Goal: Navigation & Orientation: Find specific page/section

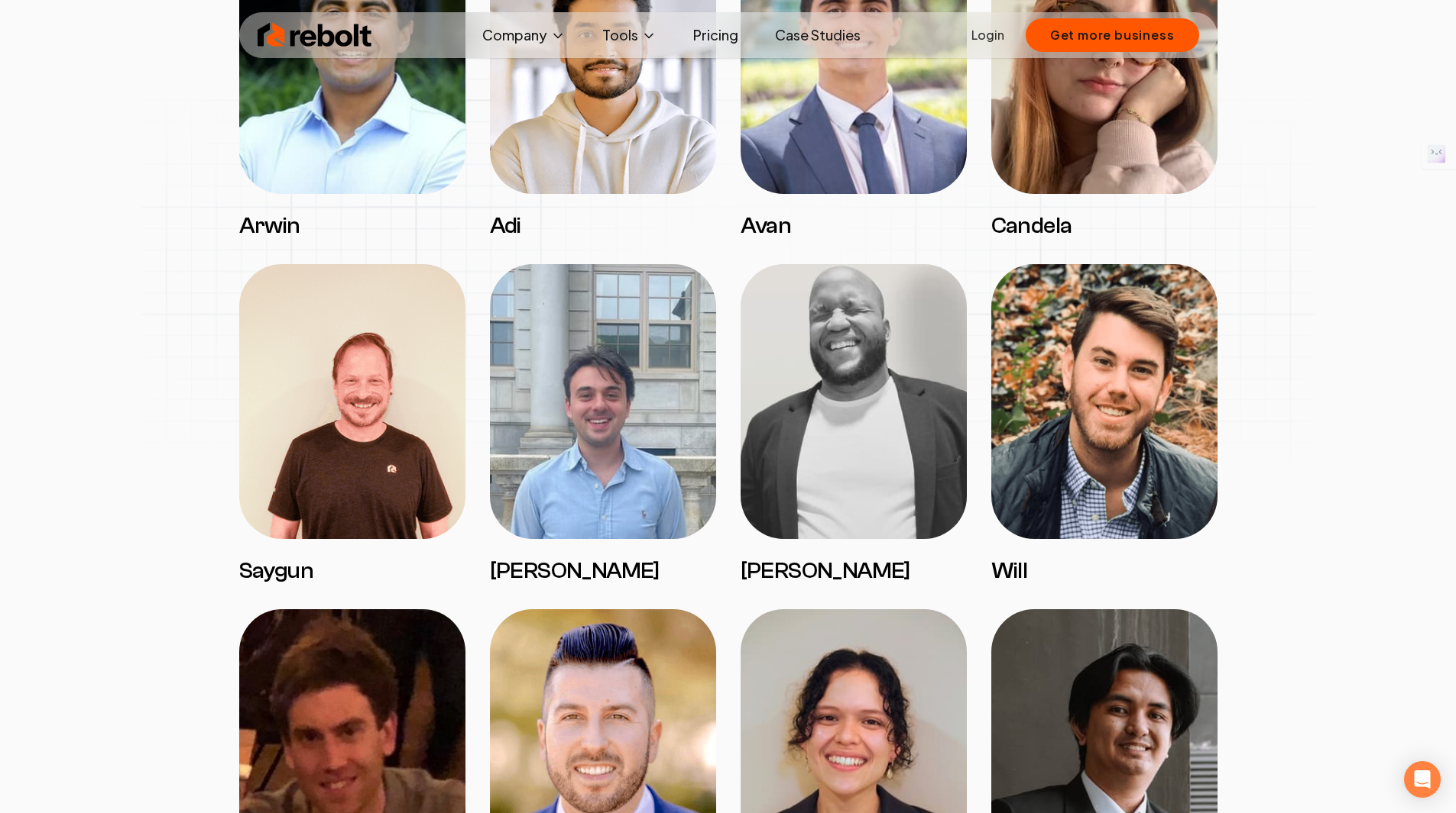
scroll to position [1910, 0]
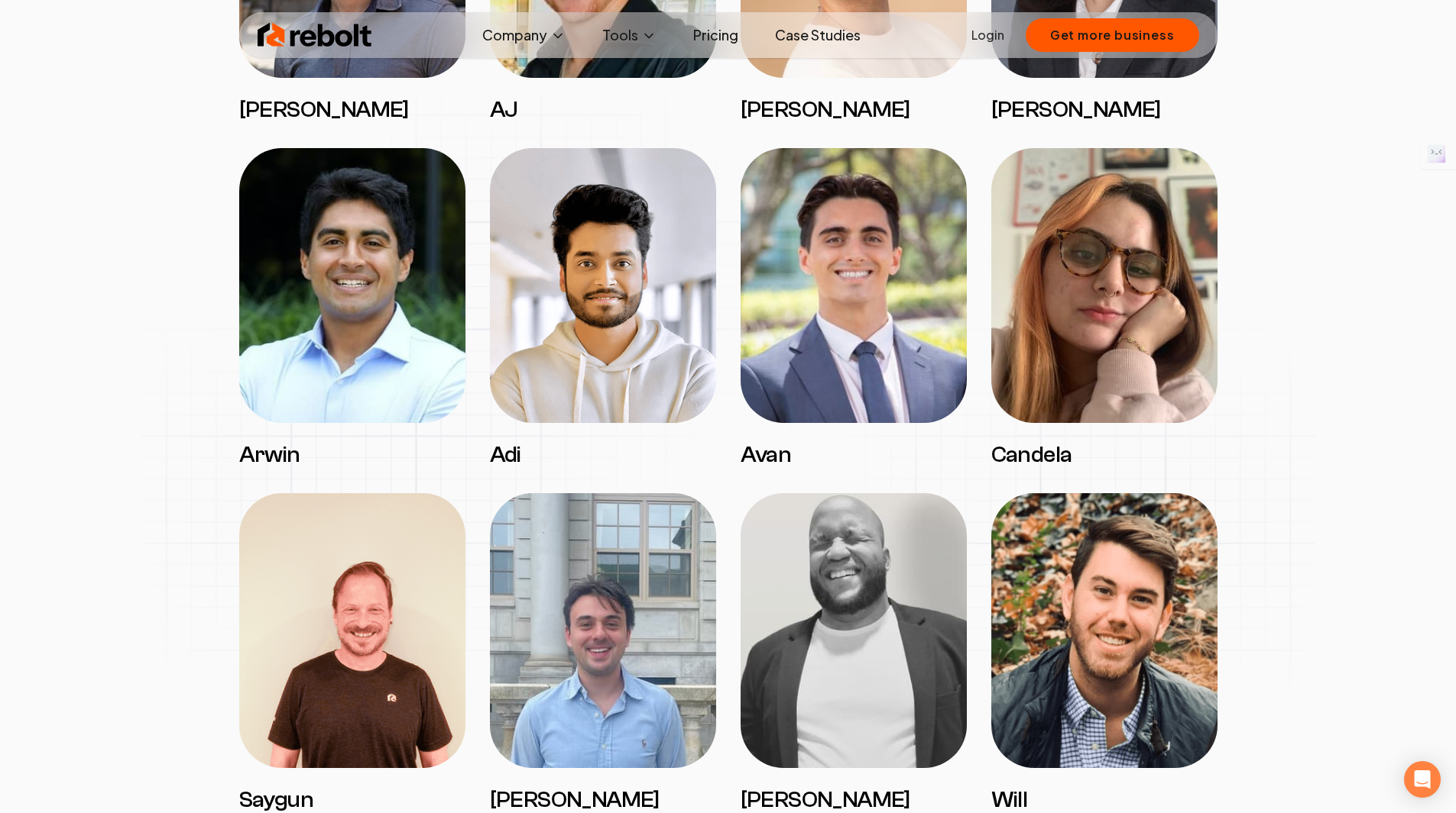
click at [345, 230] on img at bounding box center [352, 285] width 226 height 275
click at [285, 389] on img at bounding box center [352, 285] width 226 height 275
click at [277, 442] on h3 "Arwin" at bounding box center [352, 455] width 226 height 28
drag, startPoint x: 305, startPoint y: 376, endPoint x: 312, endPoint y: 369, distance: 9.9
click at [306, 374] on img at bounding box center [352, 285] width 226 height 275
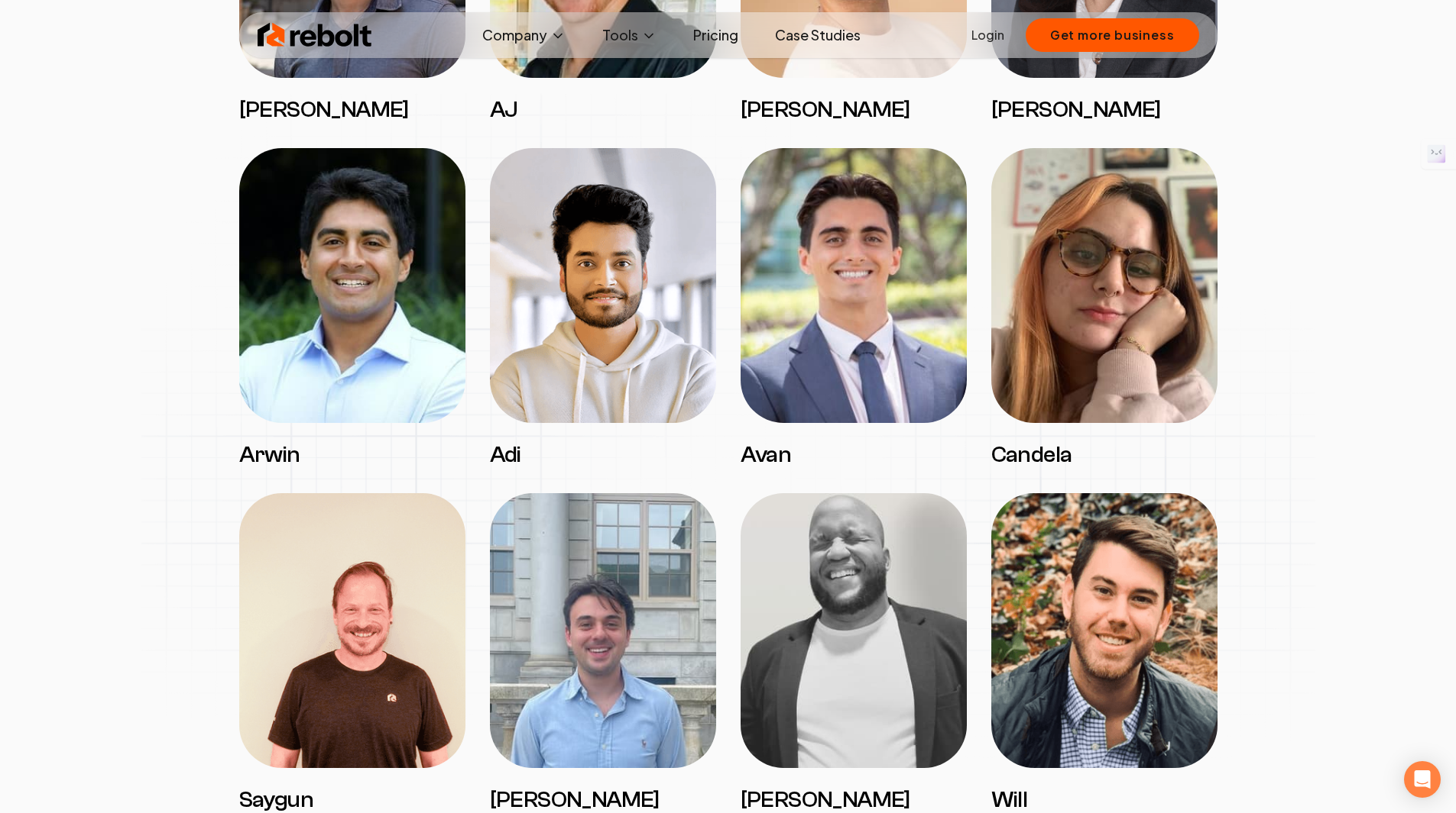
drag, startPoint x: 344, startPoint y: 363, endPoint x: 346, endPoint y: 356, distance: 7.3
click at [344, 362] on img at bounding box center [352, 285] width 226 height 275
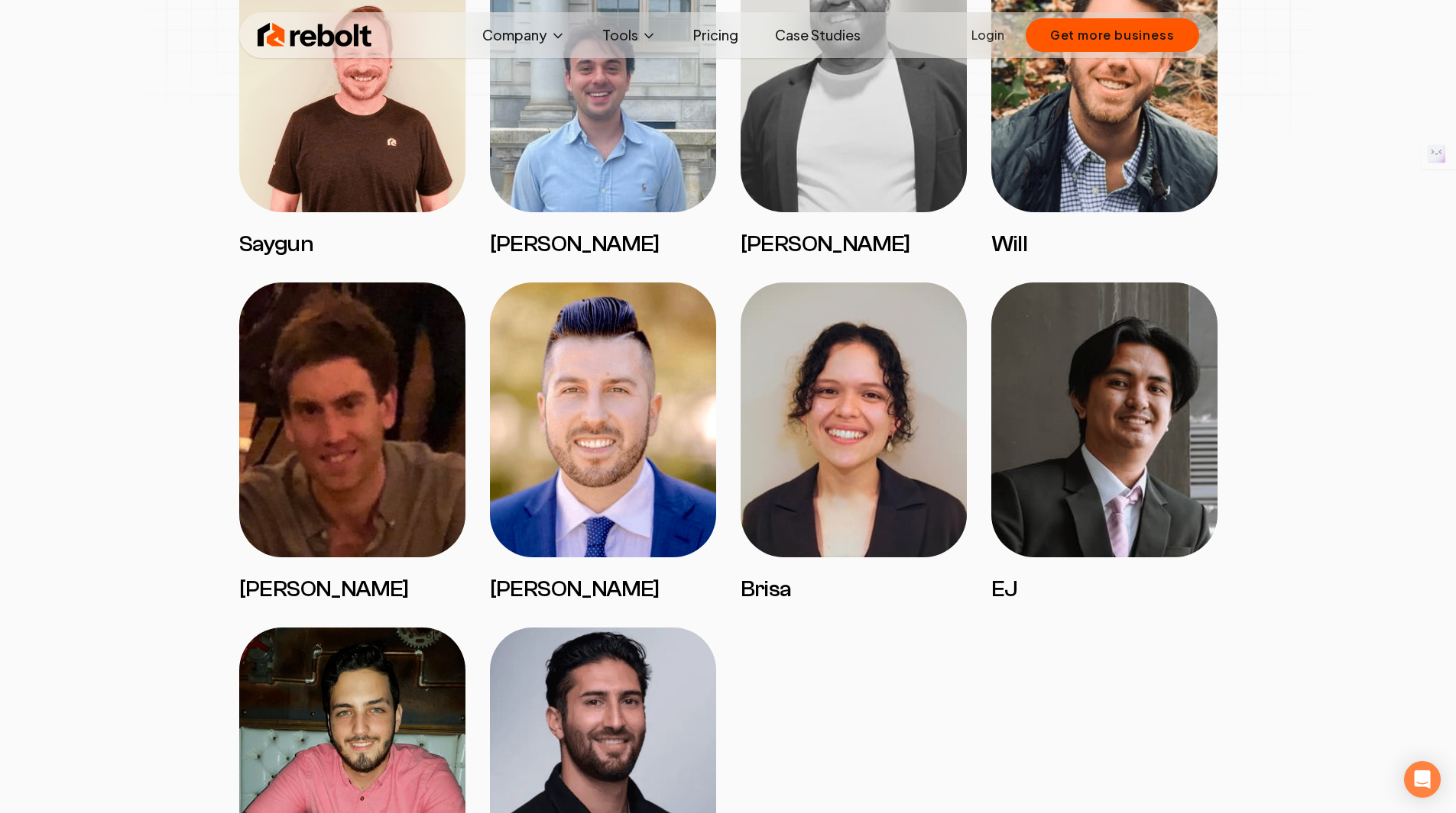
scroll to position [2673, 0]
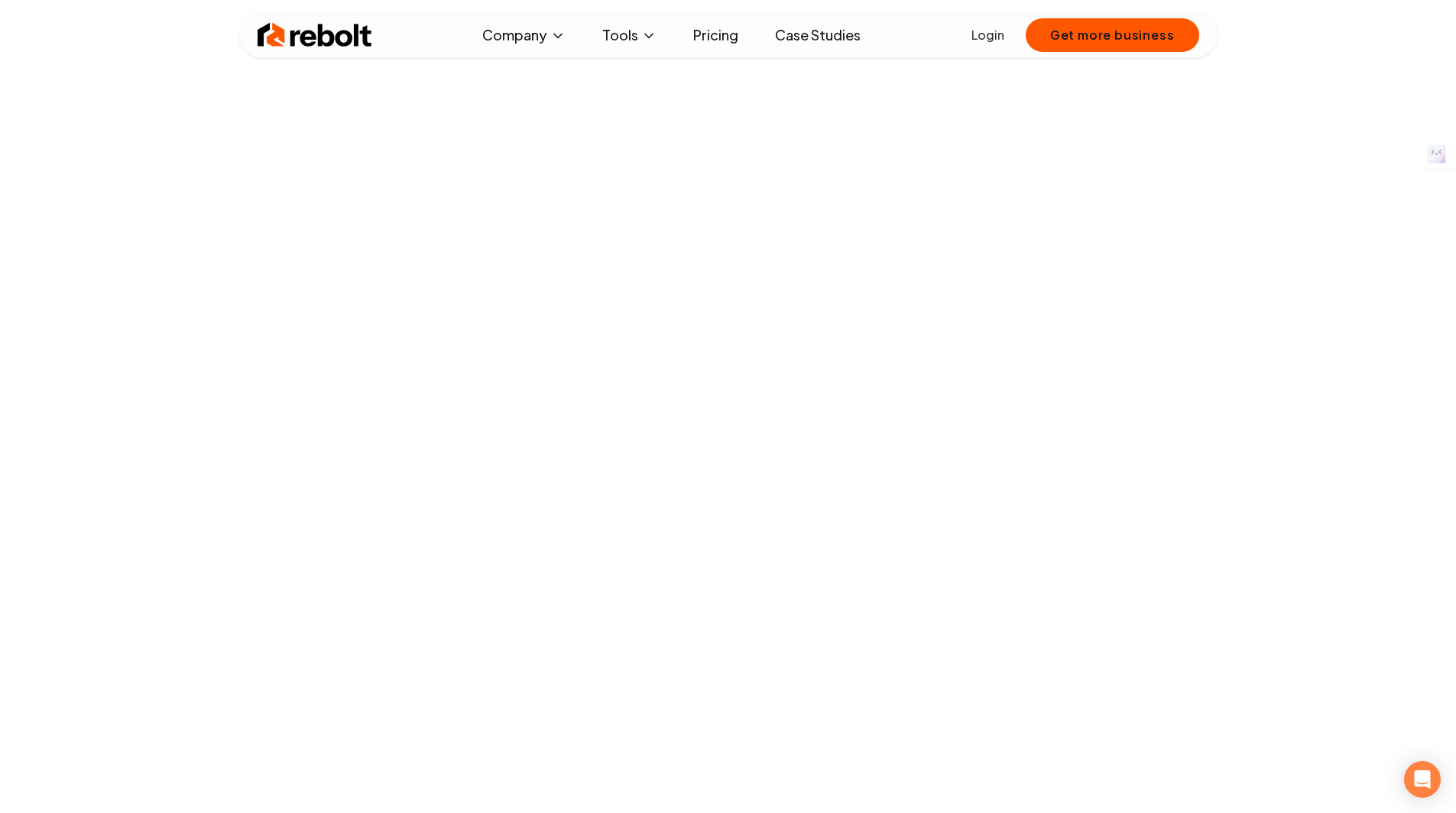
scroll to position [379, 0]
